Goal: Task Accomplishment & Management: Use online tool/utility

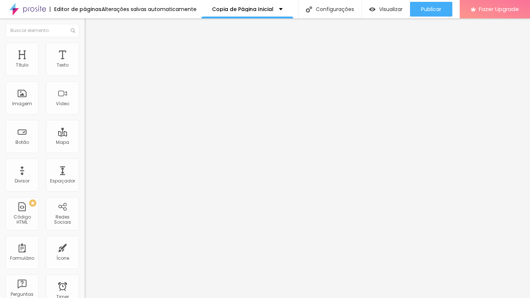
click at [85, 45] on li "Estilo" at bounding box center [127, 46] width 85 height 7
type input "99"
type input "96"
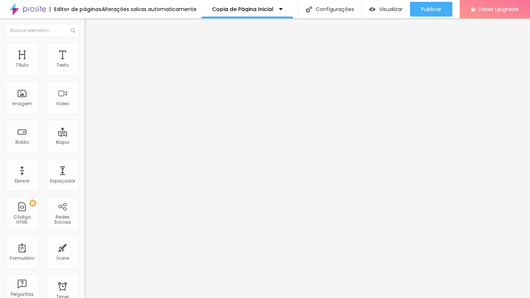
type input "91"
type input "87"
type input "83"
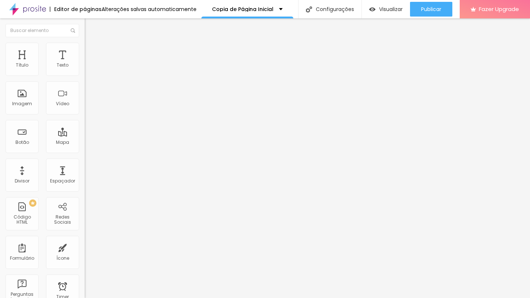
type input "83"
type input "80"
type input "78"
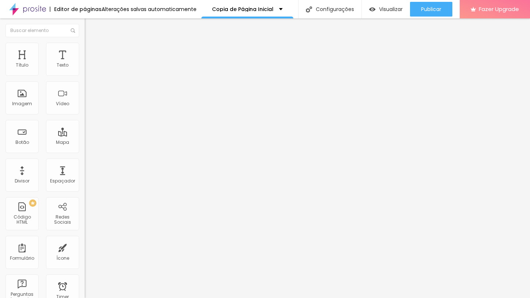
type input "76"
type input "73"
type input "69"
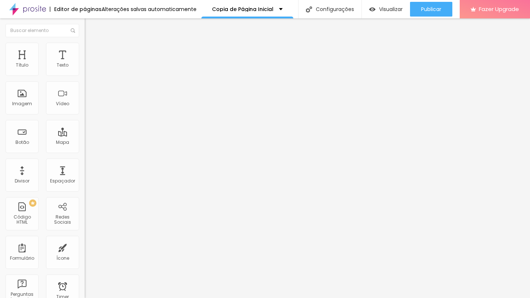
type input "69"
type input "67"
type input "65"
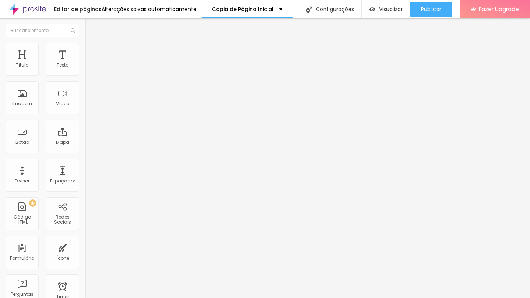
type input "62"
type input "60"
type input "57"
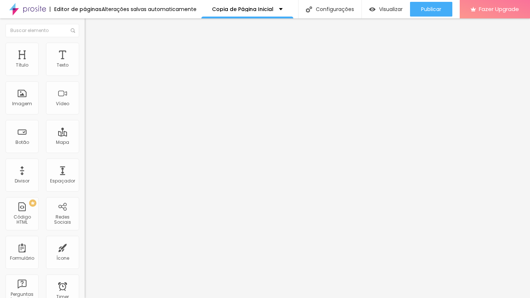
type input "57"
type input "55"
type input "54"
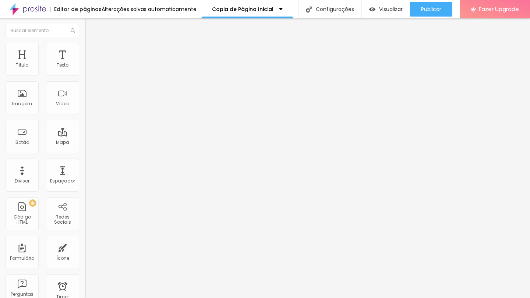
type input "53"
type input "52"
type input "51"
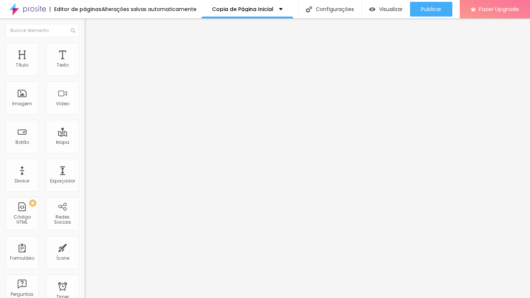
type input "51"
type input "50"
drag, startPoint x: 75, startPoint y: 80, endPoint x: 28, endPoint y: 81, distance: 47.5
type input "50"
click at [85, 75] on input "range" at bounding box center [108, 73] width 47 height 6
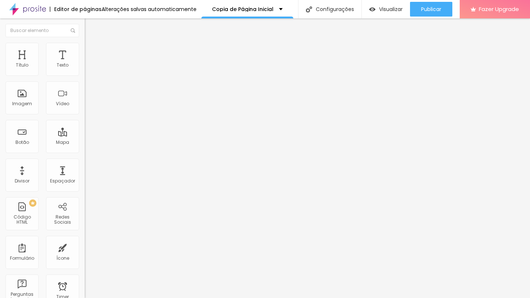
click at [90, 29] on img "button" at bounding box center [93, 27] width 6 height 6
click at [90, 28] on img "button" at bounding box center [93, 27] width 6 height 6
click at [91, 49] on span "Avançado" at bounding box center [103, 48] width 24 height 6
click at [91, 43] on span "Estilo" at bounding box center [96, 40] width 11 height 6
click at [91, 63] on span "Titulo 1" at bounding box center [103, 58] width 24 height 10
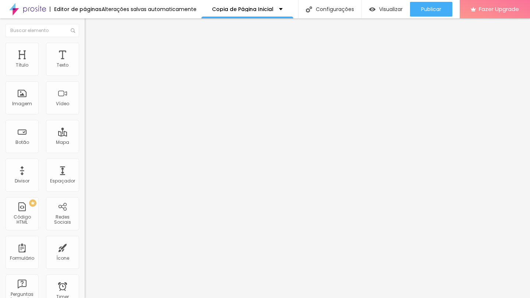
click at [85, 48] on li "Avançado" at bounding box center [127, 46] width 85 height 7
type input "8"
type input "23"
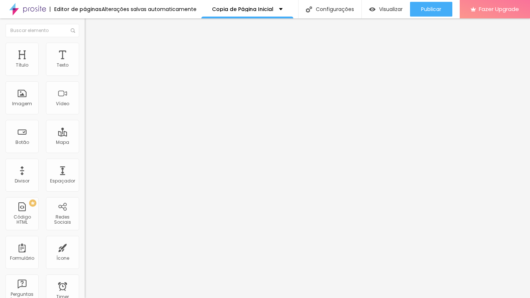
type input "31"
type input "33"
type input "35"
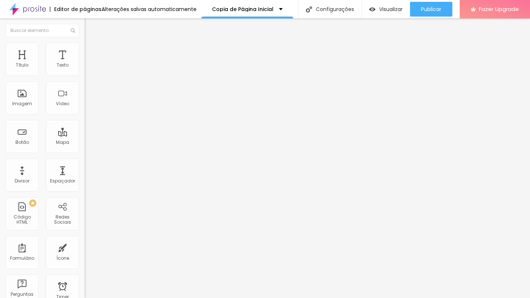
type input "35"
type input "34"
type input "31"
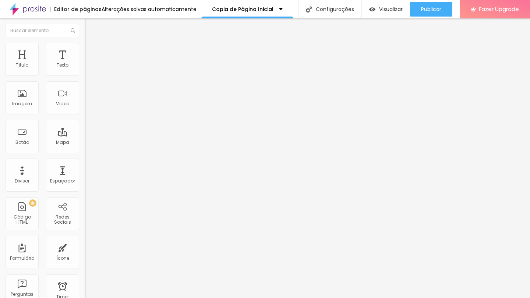
type input "30"
type input "23"
type input "7"
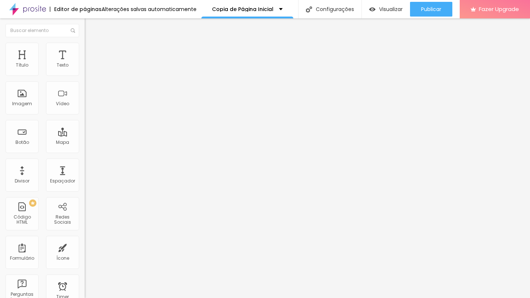
type input "7"
type input "0"
drag, startPoint x: 28, startPoint y: 72, endPoint x: 1, endPoint y: 75, distance: 26.3
type input "0"
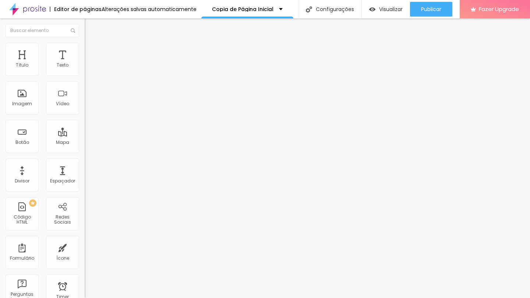
click at [85, 75] on div "0 Espaço de cima 10 Espaço de baixo ID Html Classes Html Visível nos dispositiv…" at bounding box center [127, 205] width 85 height 310
type input "4"
type input "0"
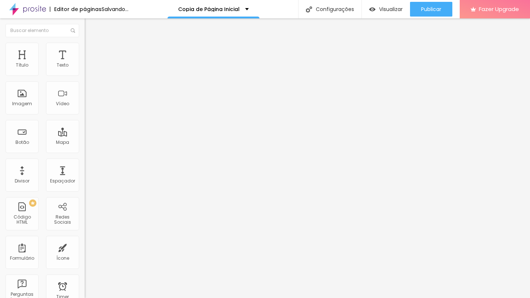
type input "2"
type input "8"
type input "16"
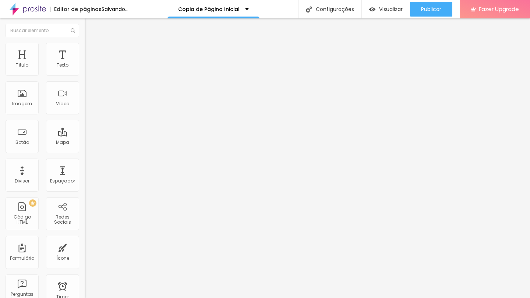
type input "16"
type input "19"
type input "21"
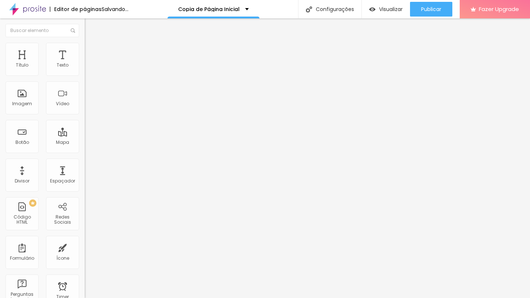
type input "22"
type input "23"
type input "25"
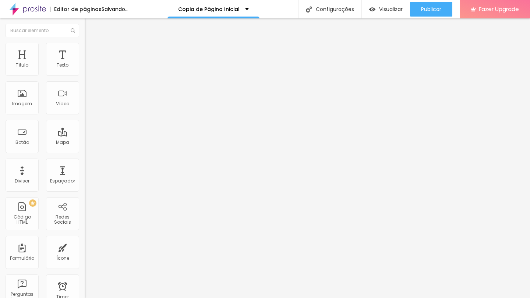
type input "25"
type input "26"
type input "27"
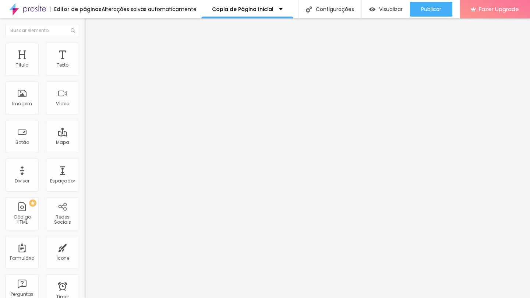
type input "29"
type input "31"
type input "34"
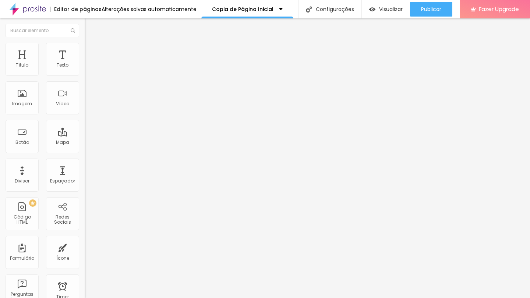
type input "34"
type input "40"
type input "49"
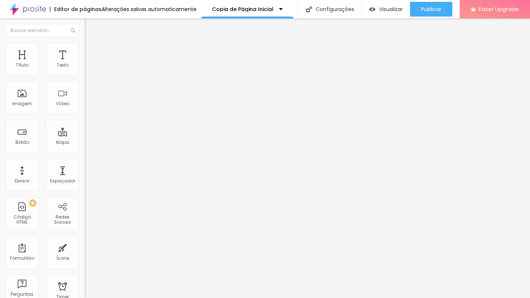
type input "53"
type input "57"
type input "58"
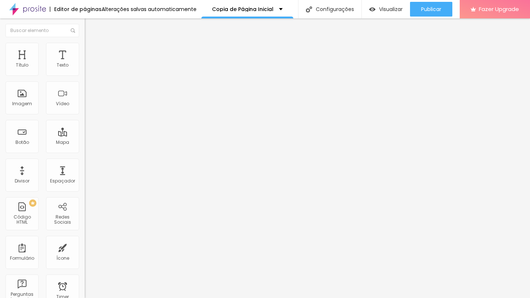
type input "58"
drag, startPoint x: 19, startPoint y: 89, endPoint x: 43, endPoint y: 89, distance: 23.9
type input "58"
click at [85, 240] on input "range" at bounding box center [108, 243] width 47 height 6
click at [85, 43] on li "Estilo" at bounding box center [127, 38] width 85 height 7
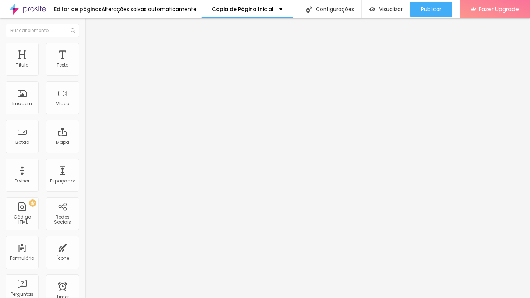
click at [85, 75] on span "Titulo 3" at bounding box center [95, 71] width 21 height 8
click at [85, 70] on span "Titulo 2" at bounding box center [97, 64] width 24 height 9
click at [85, 63] on span "Titulo 1" at bounding box center [97, 58] width 24 height 10
click at [85, 70] on span "Titulo 2" at bounding box center [97, 64] width 24 height 9
click at [85, 63] on span "Titulo 1" at bounding box center [97, 58] width 24 height 10
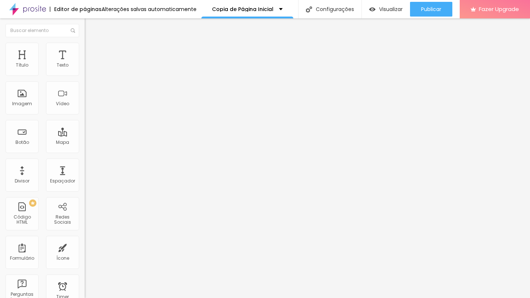
click at [88, 107] on icon "button" at bounding box center [90, 104] width 4 height 4
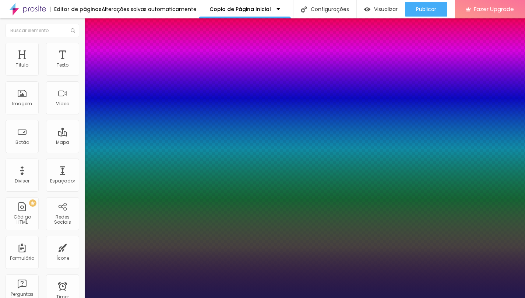
type input "1"
type input "17"
type input "1"
type input "19"
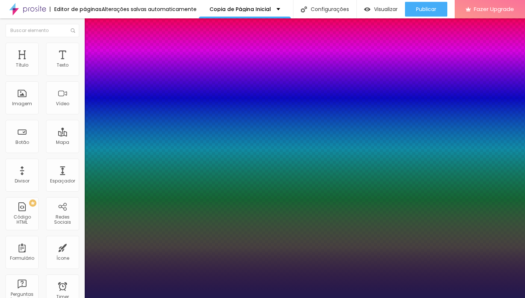
type input "19"
type input "1"
type input "20"
type input "1"
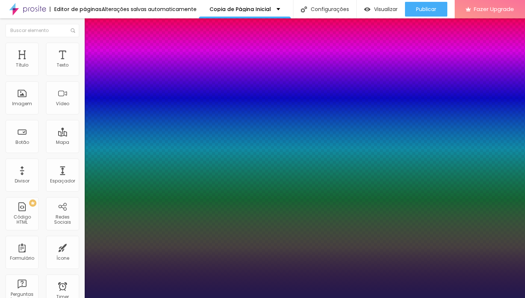
type input "23"
type input "1"
type input "24"
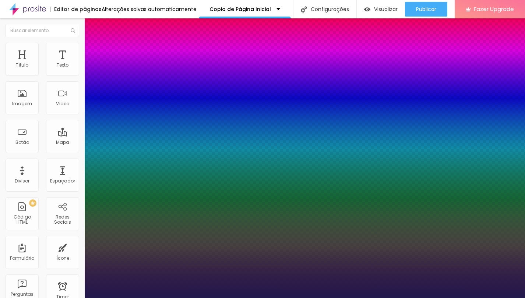
type input "1"
type input "25"
type input "1"
type input "26"
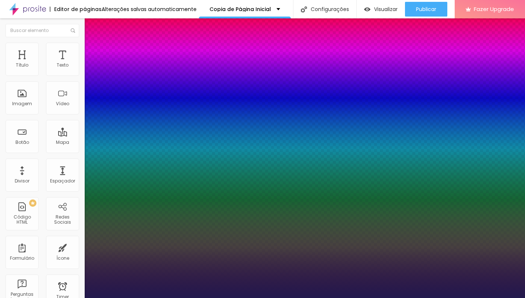
type input "26"
type input "1"
type input "27"
type input "1"
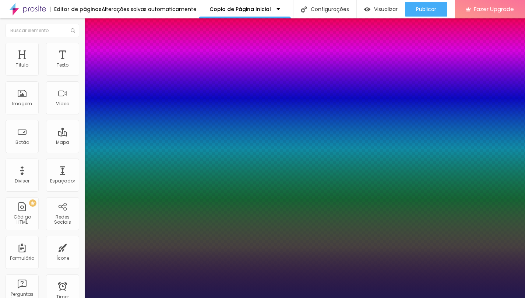
type input "29"
type input "1"
type input "30"
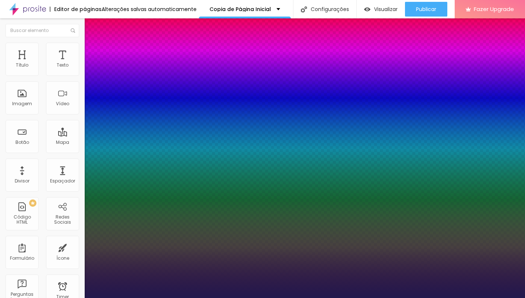
type input "1"
type input "31"
type input "1"
type input "32"
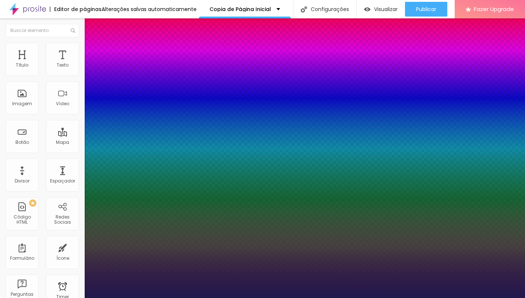
type input "32"
type input "1"
type input "33"
type input "1"
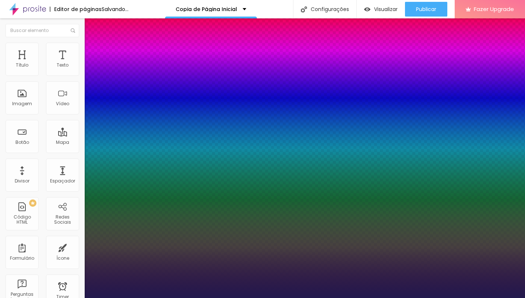
type input "34"
type input "1"
type input "35"
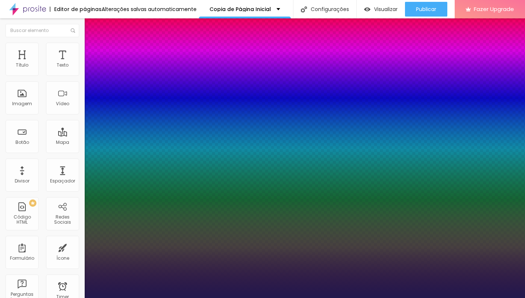
type input "1"
type input "36"
type input "1"
type input "37"
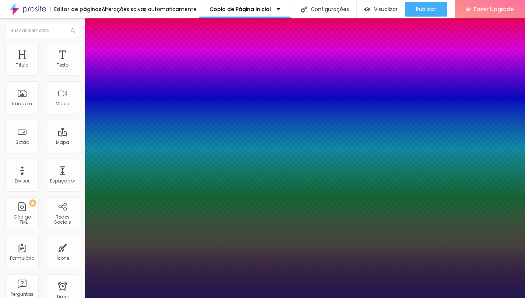
type input "37"
type input "1"
type input "38"
type input "1"
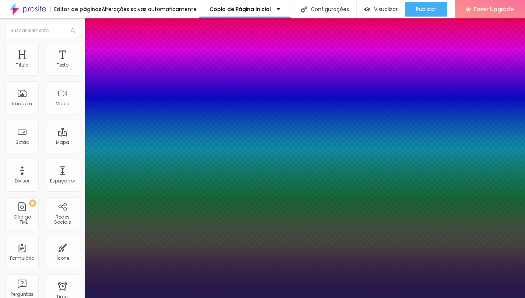
type input "39"
type input "1"
type input "40"
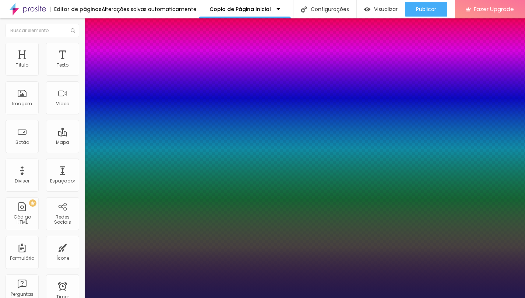
type input "1"
type input "41"
type input "1"
type input "42"
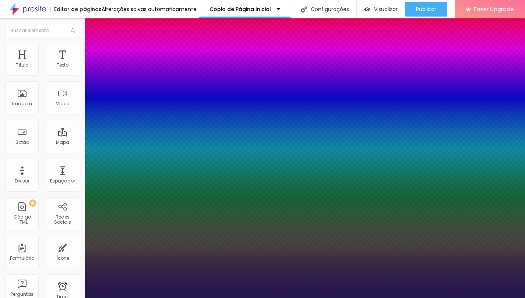
type input "42"
type input "1"
type input "43"
type input "1"
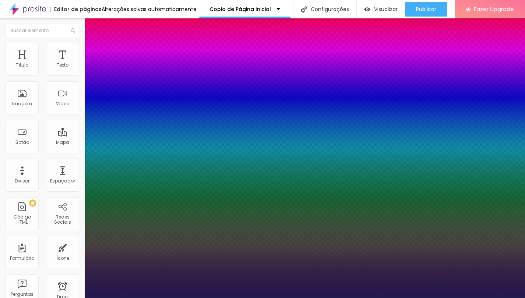
type input "44"
type input "1"
type input "45"
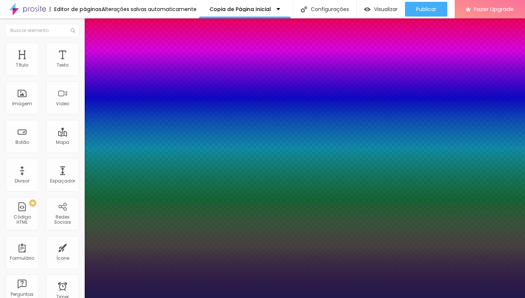
type input "1"
type input "46"
type input "1"
type input "45"
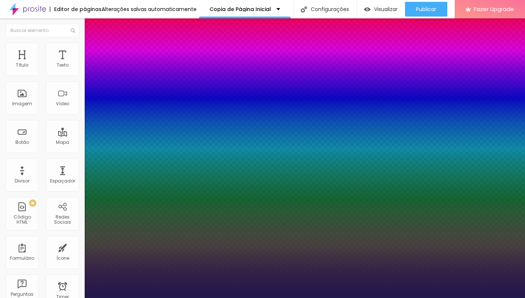
type input "45"
type input "1"
type input "44"
type input "1"
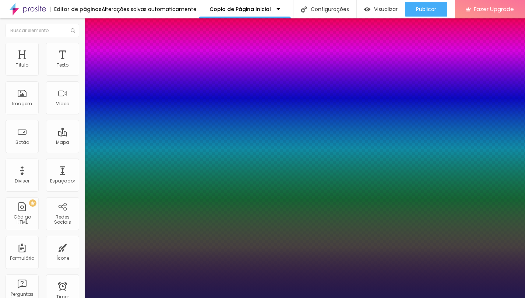
drag, startPoint x: 100, startPoint y: 206, endPoint x: 115, endPoint y: 208, distance: 15.2
type input "44"
type input "1"
drag, startPoint x: 115, startPoint y: 208, endPoint x: 120, endPoint y: 208, distance: 4.8
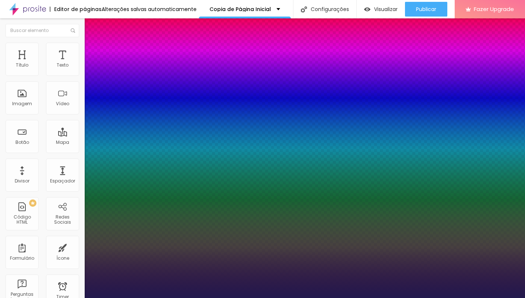
type input "45"
type input "1"
type input "46"
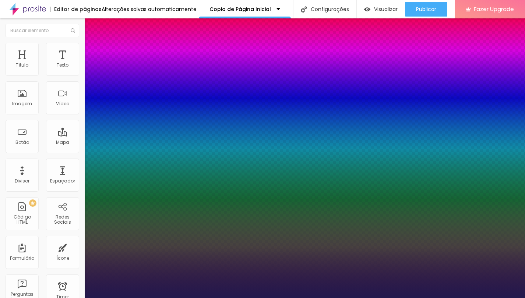
type input "46"
type input "1"
type input "47"
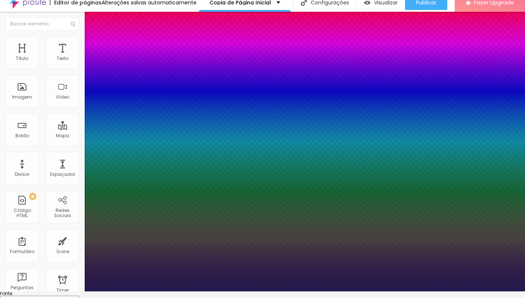
scroll to position [8, 0]
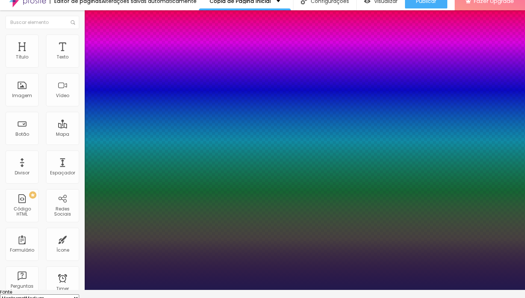
click at [45, 290] on div at bounding box center [262, 290] width 525 height 0
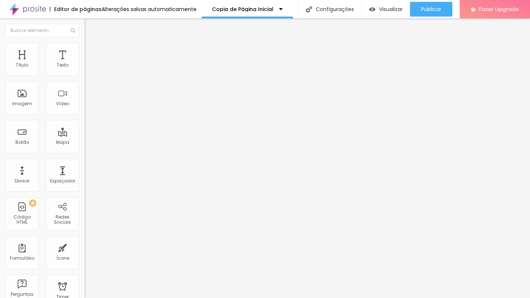
click at [85, 88] on img at bounding box center [87, 85] width 5 height 5
click at [85, 94] on img at bounding box center [87, 91] width 5 height 5
click at [91, 50] on span "Estilo" at bounding box center [96, 48] width 11 height 6
click at [85, 75] on input "range" at bounding box center [108, 73] width 47 height 6
click at [91, 51] on span "Estilo" at bounding box center [96, 48] width 11 height 6
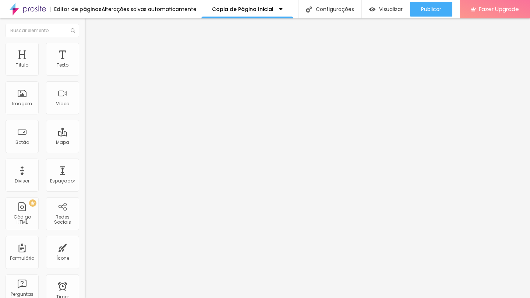
drag, startPoint x: 31, startPoint y: 80, endPoint x: 56, endPoint y: 84, distance: 25.4
click at [85, 76] on div at bounding box center [127, 73] width 85 height 7
click at [85, 50] on li "Avançado" at bounding box center [127, 53] width 85 height 7
drag, startPoint x: 17, startPoint y: 72, endPoint x: 4, endPoint y: 77, distance: 14.1
click at [85, 77] on div "0 Espaço de cima" at bounding box center [127, 109] width 85 height 104
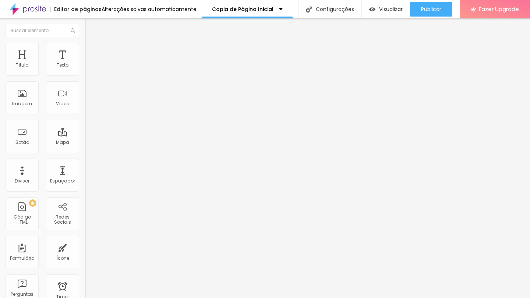
click at [85, 47] on ul "Conteúdo Estilo Avançado" at bounding box center [127, 46] width 85 height 22
click at [85, 47] on li "Estilo" at bounding box center [127, 46] width 85 height 7
click at [85, 43] on li "Conteúdo" at bounding box center [127, 38] width 85 height 7
click at [85, 88] on img at bounding box center [87, 85] width 5 height 5
click at [85, 100] on img at bounding box center [87, 97] width 5 height 5
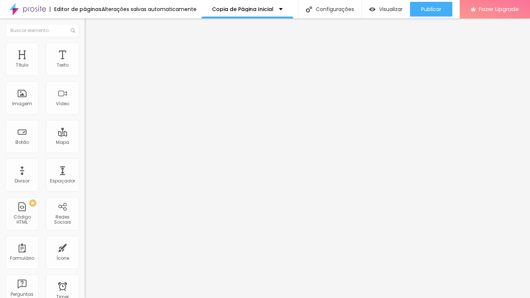
click at [91, 50] on span "Estilo" at bounding box center [96, 48] width 11 height 6
drag, startPoint x: 30, startPoint y: 80, endPoint x: 56, endPoint y: 83, distance: 26.7
click at [85, 75] on input "range" at bounding box center [108, 73] width 47 height 6
click at [85, 69] on input "[URL][DOMAIN_NAME]" at bounding box center [129, 65] width 88 height 7
paste input "39886"
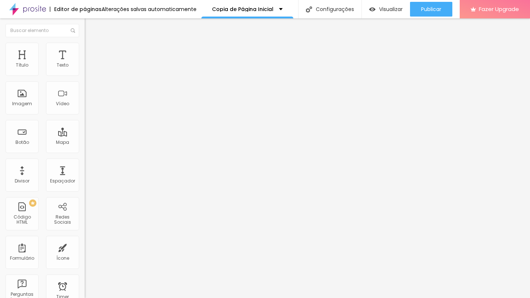
click at [85, 201] on div "Editar Vídeo Conteúdo Estilo Avançado URL do vídeo [URL][DOMAIN_NAME] Alinhamen…" at bounding box center [127, 158] width 85 height 280
click at [91, 49] on span "Estilo" at bounding box center [96, 48] width 11 height 6
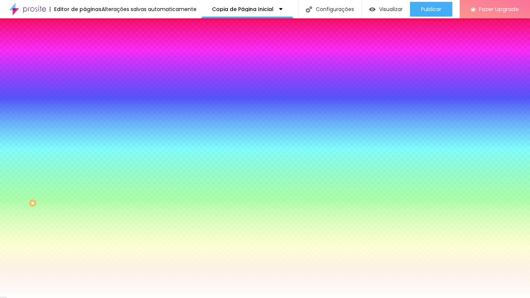
click at [85, 50] on li "Avançado" at bounding box center [127, 53] width 85 height 7
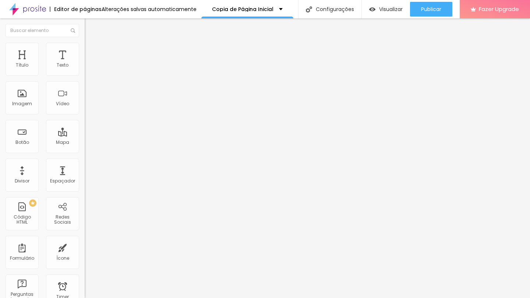
drag, startPoint x: 46, startPoint y: 50, endPoint x: 28, endPoint y: 48, distance: 18.9
click at [91, 50] on span "Estilo" at bounding box center [96, 48] width 11 height 6
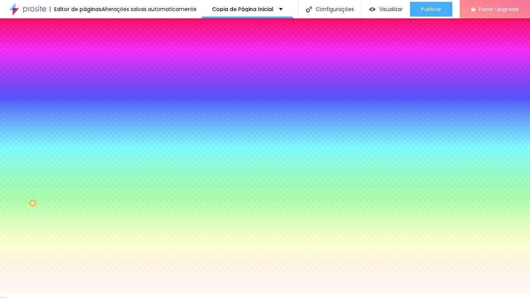
click at [85, 42] on img at bounding box center [88, 38] width 7 height 7
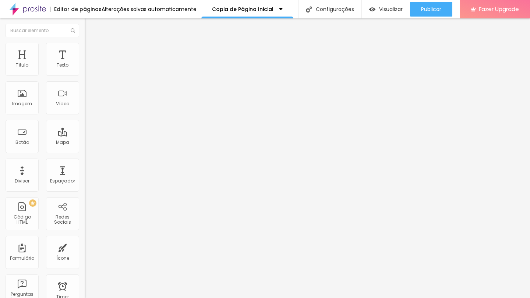
click at [85, 116] on span "Normal" at bounding box center [93, 113] width 17 height 6
click at [85, 120] on span "Pequeno" at bounding box center [95, 117] width 20 height 6
click at [85, 100] on div at bounding box center [127, 98] width 85 height 6
click at [85, 94] on img at bounding box center [87, 91] width 5 height 5
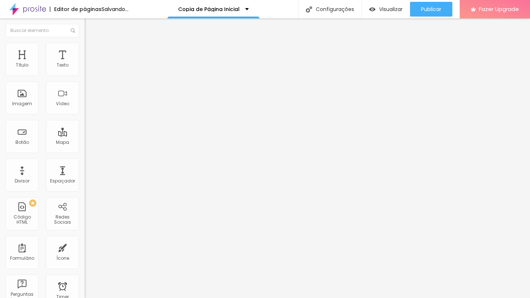
click at [85, 88] on img at bounding box center [87, 85] width 5 height 5
click at [91, 51] on span "Estilo" at bounding box center [96, 48] width 11 height 6
click at [85, 50] on li "Avançado" at bounding box center [127, 53] width 85 height 7
click at [85, 47] on li "Avançado" at bounding box center [127, 46] width 85 height 7
click at [91, 43] on span "Estilo" at bounding box center [96, 40] width 11 height 6
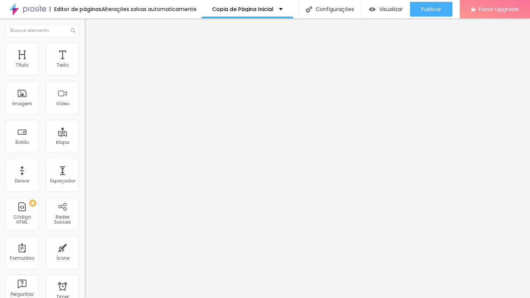
click at [88, 107] on icon "button" at bounding box center [90, 104] width 4 height 4
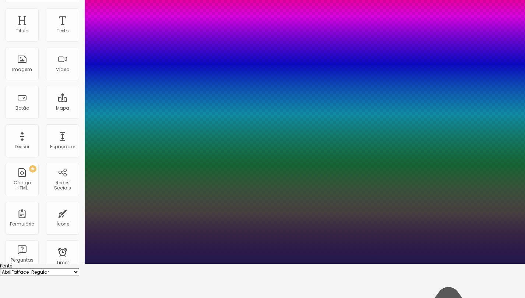
scroll to position [33, 0]
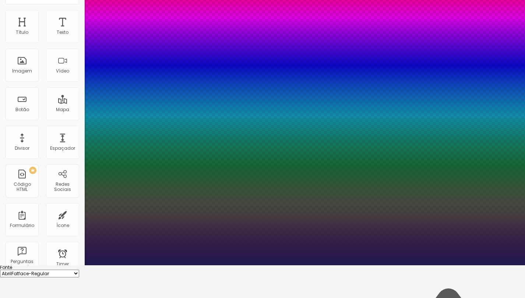
click at [492, 265] on div at bounding box center [262, 265] width 525 height 0
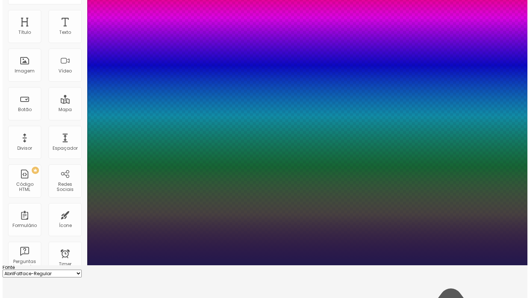
scroll to position [0, 0]
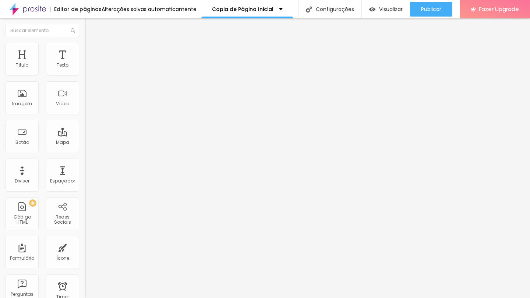
click at [85, 109] on button "button" at bounding box center [90, 105] width 10 height 8
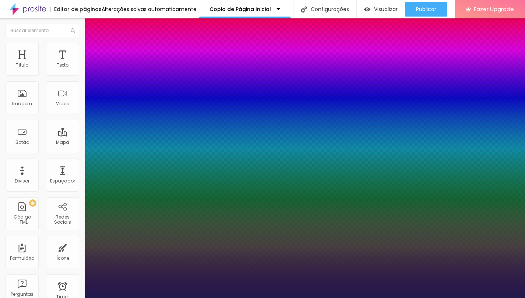
click at [487, 298] on div at bounding box center [262, 298] width 525 height 0
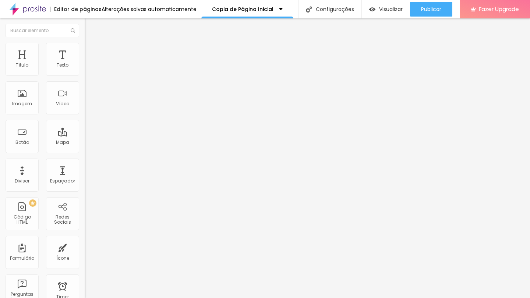
click at [85, 45] on li "Estilo" at bounding box center [127, 46] width 85 height 7
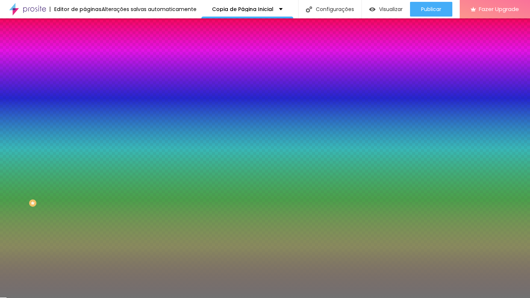
drag, startPoint x: 33, startPoint y: 120, endPoint x: 14, endPoint y: 107, distance: 22.8
click at [85, 115] on div "Cor Voltar ao padrão #717171 Tamanho 50 % Peso 1" at bounding box center [127, 85] width 85 height 57
drag, startPoint x: 47, startPoint y: 98, endPoint x: 68, endPoint y: 103, distance: 21.5
click at [85, 96] on div "Tamanho 88 %" at bounding box center [127, 87] width 85 height 19
click at [85, 207] on div "Editar Divisor Conteúdo Estilo Avançado Cor Voltar ao padrão #717171 Tamanho 88…" at bounding box center [127, 158] width 85 height 280
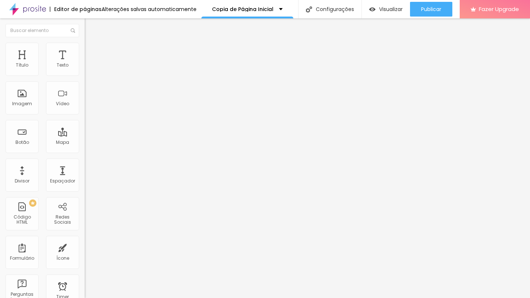
click at [85, 69] on input "[URL][DOMAIN_NAME]" at bounding box center [129, 65] width 88 height 7
paste input "[DOMAIN_NAME][URL]"
click at [85, 110] on span "9:16 Vertical 2" at bounding box center [100, 107] width 30 height 6
click at [85, 114] on span "Ultrawide" at bounding box center [95, 111] width 21 height 6
click at [96, 121] on span "16:9" at bounding box center [100, 118] width 8 height 6
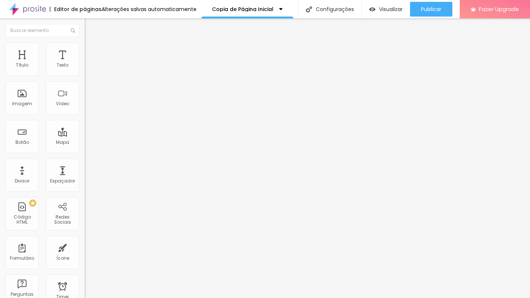
click at [91, 121] on span "Wide" at bounding box center [96, 118] width 11 height 6
click at [85, 46] on img at bounding box center [88, 46] width 7 height 7
drag, startPoint x: 57, startPoint y: 82, endPoint x: 79, endPoint y: 76, distance: 22.5
click at [85, 76] on div "Tamanho 100 px %" at bounding box center [127, 66] width 85 height 19
click at [85, 50] on li "Avançado" at bounding box center [127, 53] width 85 height 7
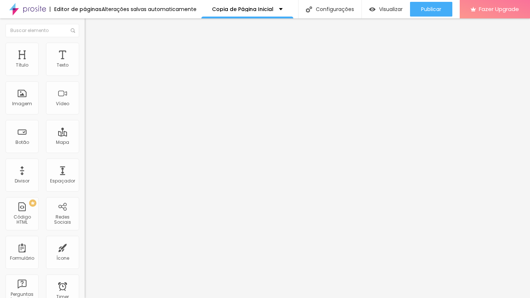
click at [85, 69] on input "[URL][DOMAIN_NAME]" at bounding box center [129, 65] width 88 height 7
paste input "rLFYwSS68T"
click at [85, 208] on div "Editar Vídeo Conteúdo Estilo Avançado URL do vídeo [URL][DOMAIN_NAME] Alinhamen…" at bounding box center [127, 158] width 85 height 280
click at [85, 69] on input "text" at bounding box center [129, 65] width 88 height 7
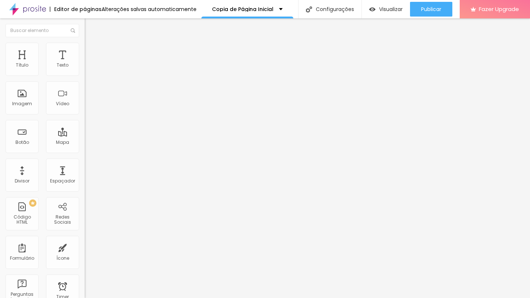
paste input "[URL][DOMAIN_NAME]"
click at [85, 110] on span "4:3 Standard" at bounding box center [100, 107] width 30 height 6
click at [85, 130] on span "Vertical 1" at bounding box center [95, 127] width 20 height 6
click at [91, 51] on span "Estilo" at bounding box center [96, 48] width 11 height 6
drag, startPoint x: 75, startPoint y: 78, endPoint x: 70, endPoint y: 80, distance: 5.5
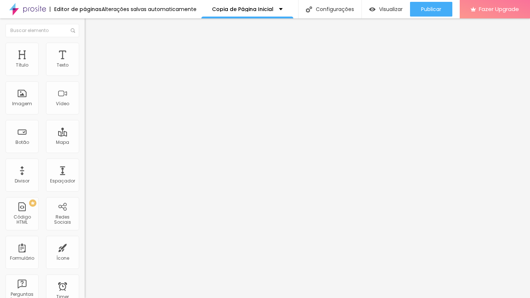
click at [85, 76] on div at bounding box center [127, 73] width 85 height 7
drag, startPoint x: 76, startPoint y: 80, endPoint x: 58, endPoint y: 81, distance: 18.4
click at [85, 75] on input "range" at bounding box center [108, 73] width 47 height 6
click at [85, 228] on div "Editar Vídeo Conteúdo Estilo Avançado Tamanho 81 px %" at bounding box center [127, 158] width 85 height 280
click at [85, 217] on div "Editar Título Estilo Avançado Tamanho Titulo 1 H1 Titulo 2 H2 Titulo 3 H3 Titul…" at bounding box center [127, 158] width 85 height 280
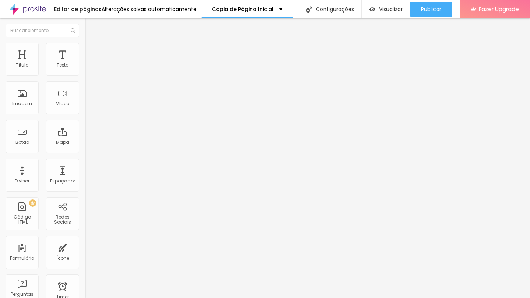
click at [85, 69] on input "text" at bounding box center [129, 65] width 88 height 7
paste input "[URL][DOMAIN_NAME]"
click at [85, 208] on div "Editar Vídeo Conteúdo Estilo Avançado URL do vídeo [URL][DOMAIN_NAME] Alinhamen…" at bounding box center [127, 158] width 85 height 280
click at [85, 69] on input "text" at bounding box center [129, 65] width 88 height 7
paste input "[URL][DOMAIN_NAME]"
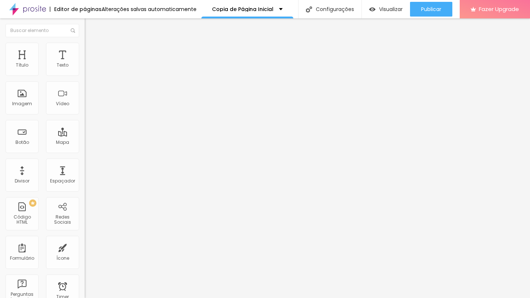
click at [85, 205] on div "Editar Vídeo Conteúdo Estilo Avançado URL do vídeo [URL][DOMAIN_NAME] Alinhamen…" at bounding box center [127, 158] width 85 height 280
click at [85, 221] on div "Editar Vídeo Conteúdo Estilo Avançado URL do vídeo [URL][DOMAIN_NAME] Alinhamen…" at bounding box center [127, 158] width 85 height 280
click at [85, 110] on span "4:3 Standard" at bounding box center [100, 107] width 30 height 6
click at [85, 119] on span "Wide" at bounding box center [90, 116] width 11 height 6
click at [85, 130] on div "Vertical 1 3:4" at bounding box center [127, 127] width 85 height 4
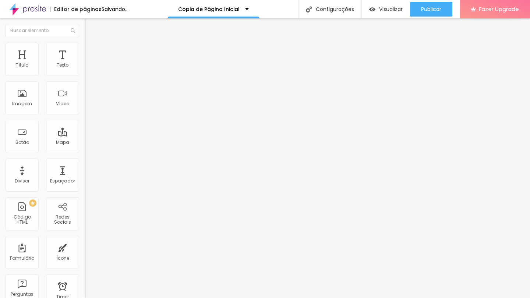
click at [85, 123] on span "Standard" at bounding box center [96, 120] width 22 height 6
click at [85, 48] on li "Estilo" at bounding box center [127, 46] width 85 height 7
click at [91, 52] on span "Avançado" at bounding box center [103, 55] width 24 height 6
drag, startPoint x: 20, startPoint y: 73, endPoint x: 3, endPoint y: 74, distance: 17.0
click at [85, 74] on div "0 Espaço de cima" at bounding box center [127, 109] width 85 height 104
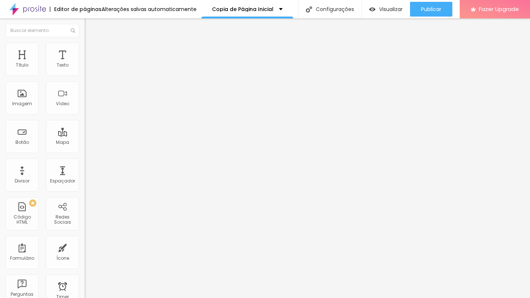
drag, startPoint x: 21, startPoint y: 89, endPoint x: 0, endPoint y: 90, distance: 21.0
click at [85, 90] on div "0 Espaço de cima 0 Espaço de baixo ID Html Classes Html Visível nos dispositivo…" at bounding box center [127, 212] width 85 height 310
click at [91, 53] on span "Avançado" at bounding box center [103, 55] width 24 height 6
drag, startPoint x: 21, startPoint y: 73, endPoint x: 8, endPoint y: 75, distance: 12.7
click at [85, 75] on div "0 Espaço de cima" at bounding box center [127, 109] width 85 height 104
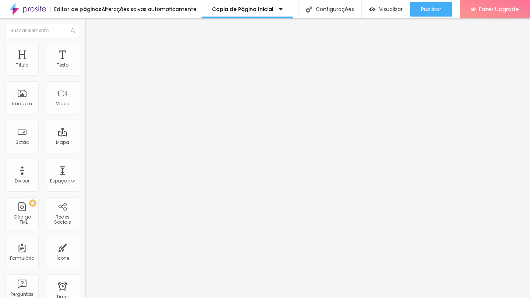
drag, startPoint x: 21, startPoint y: 88, endPoint x: 3, endPoint y: 89, distance: 17.4
click at [85, 162] on div "0 Espaço de baixo" at bounding box center [127, 214] width 85 height 104
click at [85, 45] on li "Estilo" at bounding box center [127, 46] width 85 height 7
click at [91, 43] on span "Conteúdo" at bounding box center [102, 40] width 23 height 6
click at [85, 100] on div at bounding box center [127, 98] width 85 height 6
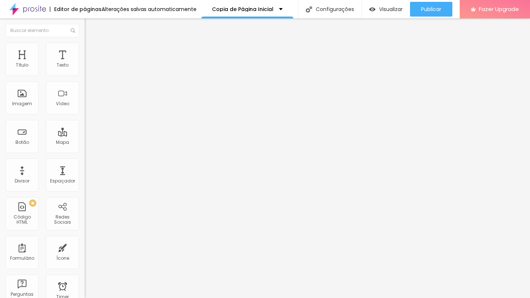
click at [85, 100] on img at bounding box center [87, 97] width 5 height 5
click at [85, 89] on div at bounding box center [127, 86] width 85 height 6
click at [85, 193] on div "Editar Vídeo Conteúdo Estilo Avançado URL do vídeo [URL][DOMAIN_NAME] Alinhamen…" at bounding box center [127, 158] width 85 height 280
click at [85, 69] on input "[URL][DOMAIN_NAME]" at bounding box center [129, 65] width 88 height 7
paste input "ixfwhp7jyhc"
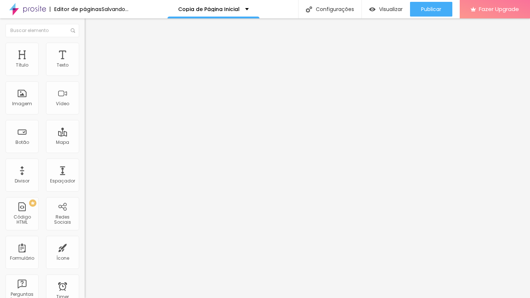
click at [85, 211] on div "Editar Vídeo Conteúdo Estilo Avançado URL do vídeo [URL][DOMAIN_NAME] Alinhamen…" at bounding box center [127, 158] width 85 height 280
click at [85, 109] on button "button" at bounding box center [90, 105] width 10 height 8
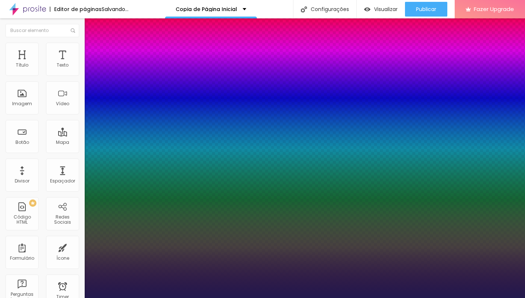
drag, startPoint x: 119, startPoint y: 207, endPoint x: 123, endPoint y: 207, distance: 4.8
click at [195, 298] on div at bounding box center [262, 298] width 525 height 0
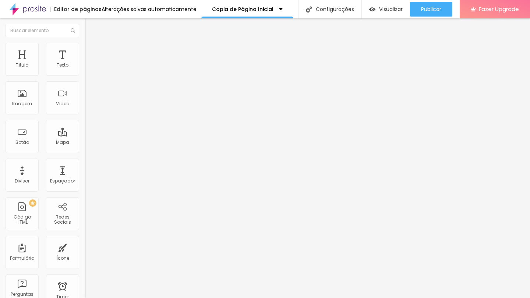
click at [85, 206] on div "Editar Título Estilo Avançado Tamanho Titulo 1 H1 Titulo 2 H2 Titulo 3 H3 Titul…" at bounding box center [127, 158] width 85 height 280
click at [85, 54] on li "Estilo" at bounding box center [127, 52] width 85 height 7
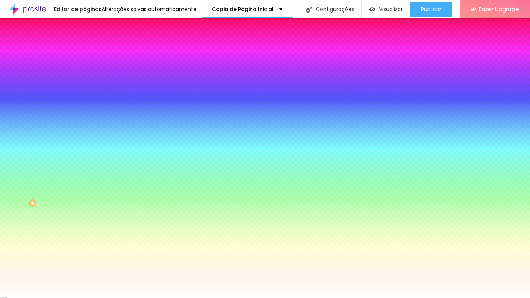
click at [88, 95] on img at bounding box center [90, 97] width 4 height 4
click at [91, 58] on span "Avançado" at bounding box center [103, 61] width 24 height 6
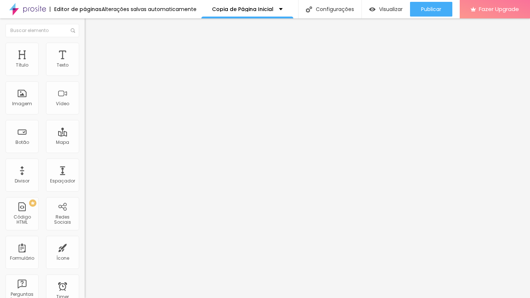
click at [91, 56] on span "Estilo" at bounding box center [96, 53] width 11 height 6
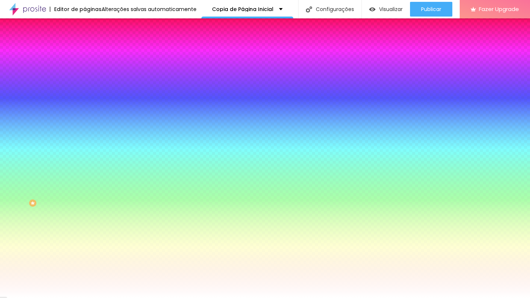
click at [85, 48] on img at bounding box center [88, 44] width 7 height 7
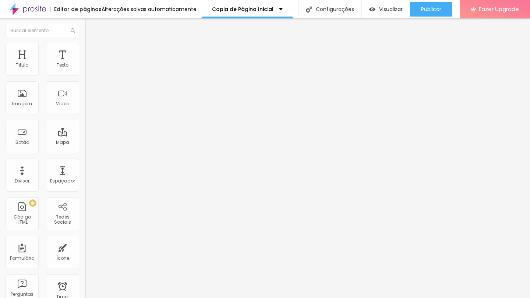
click at [85, 78] on span "Editar perguntas" at bounding box center [106, 75] width 42 height 6
click at [85, 69] on input "[URL][DOMAIN_NAME]" at bounding box center [129, 65] width 88 height 7
